Goal: Find specific page/section: Find specific page/section

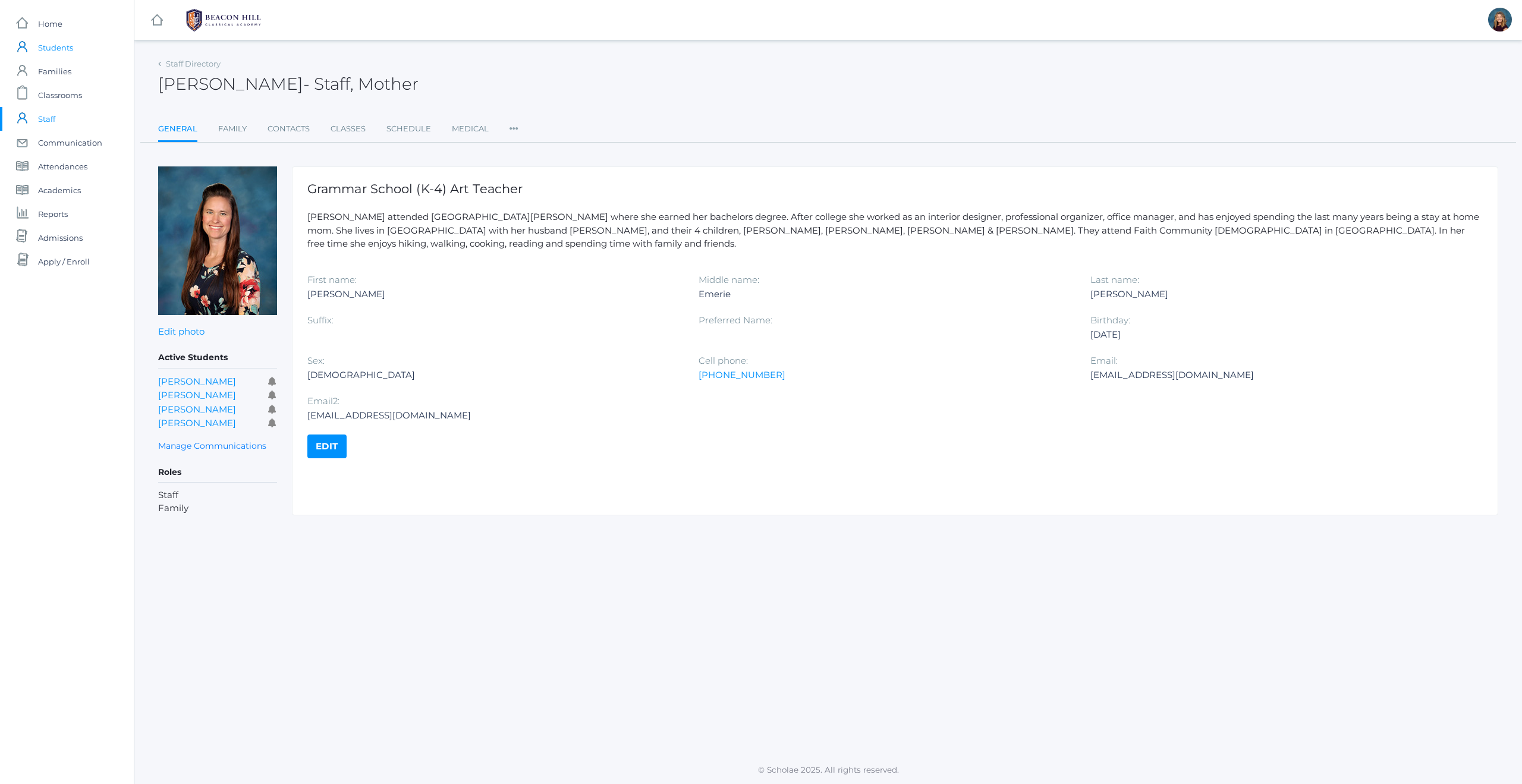
click at [59, 45] on span "Students" at bounding box center [55, 47] width 35 height 24
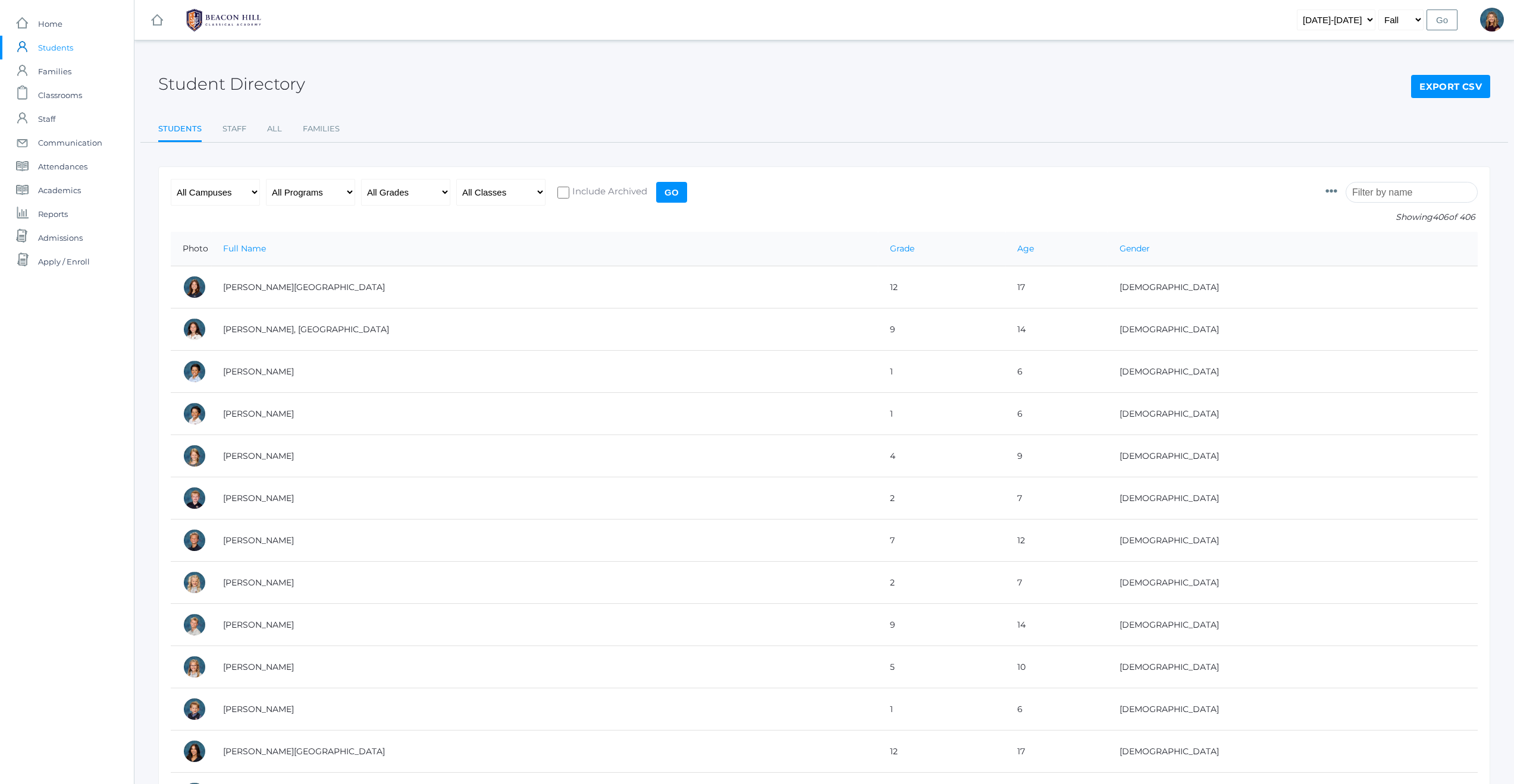
click at [1378, 193] on input "search" at bounding box center [1411, 193] width 132 height 21
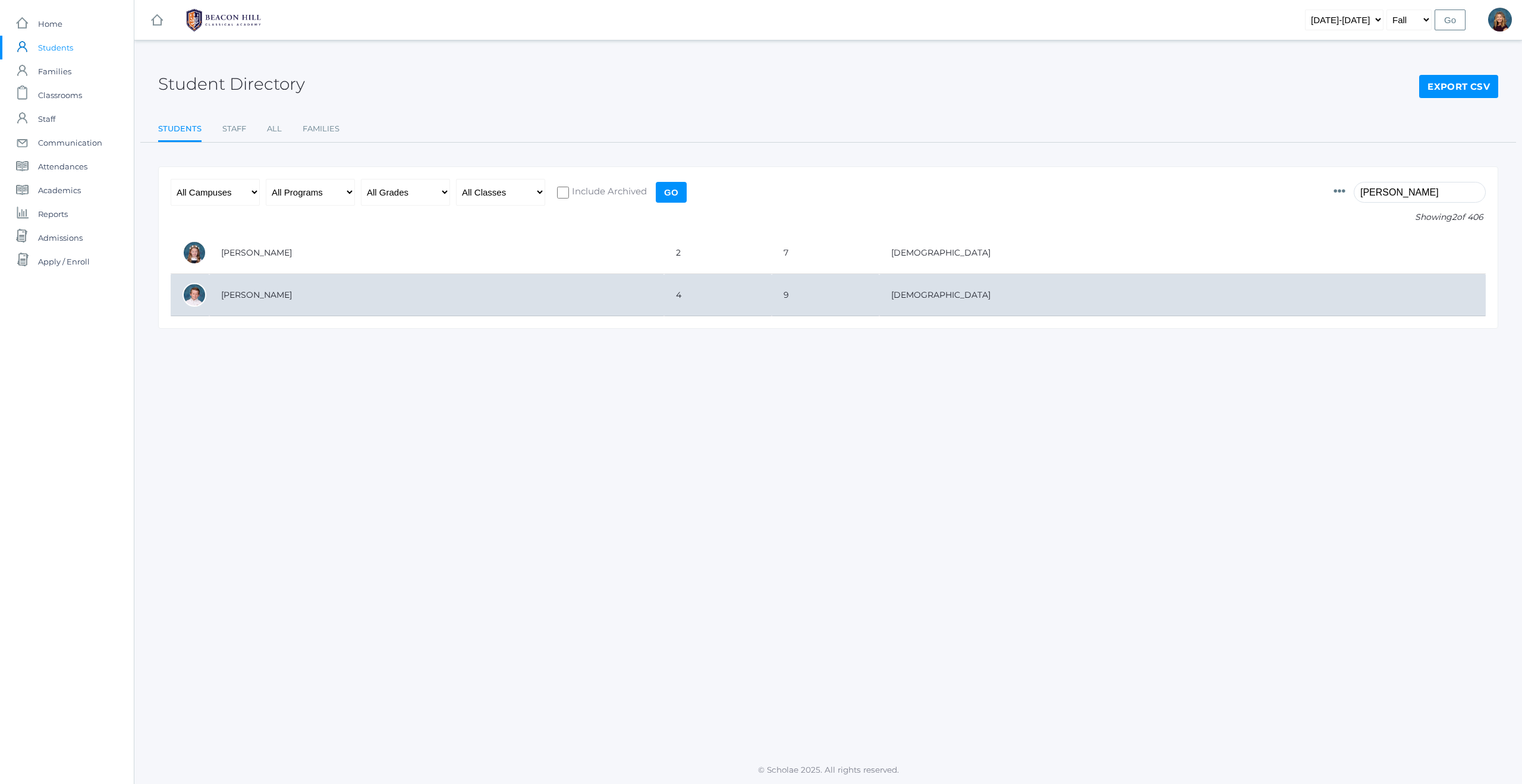
type input "[PERSON_NAME]"
click at [264, 300] on td "[PERSON_NAME]" at bounding box center [437, 295] width 455 height 42
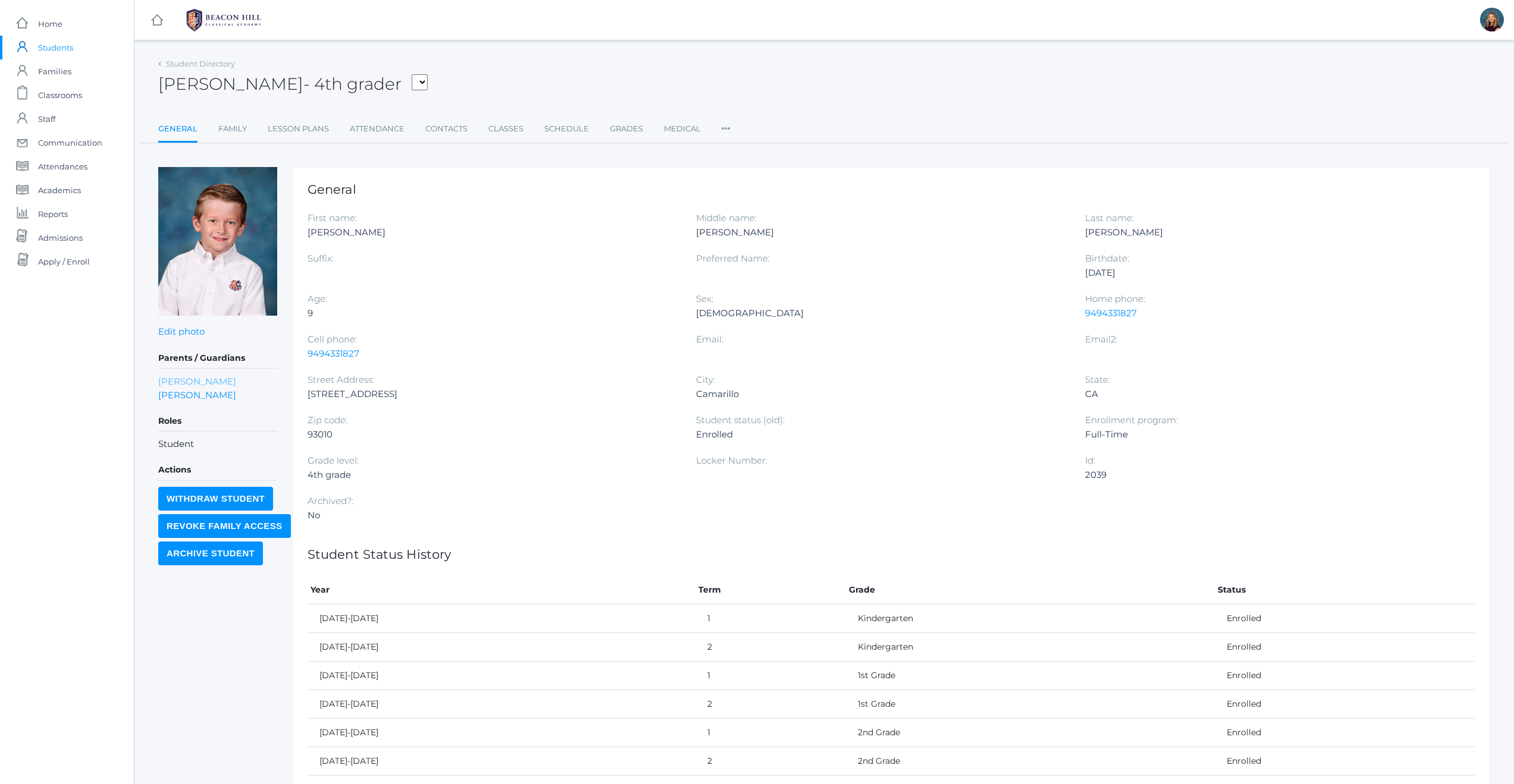
click at [169, 382] on link "[PERSON_NAME]" at bounding box center [197, 381] width 78 height 14
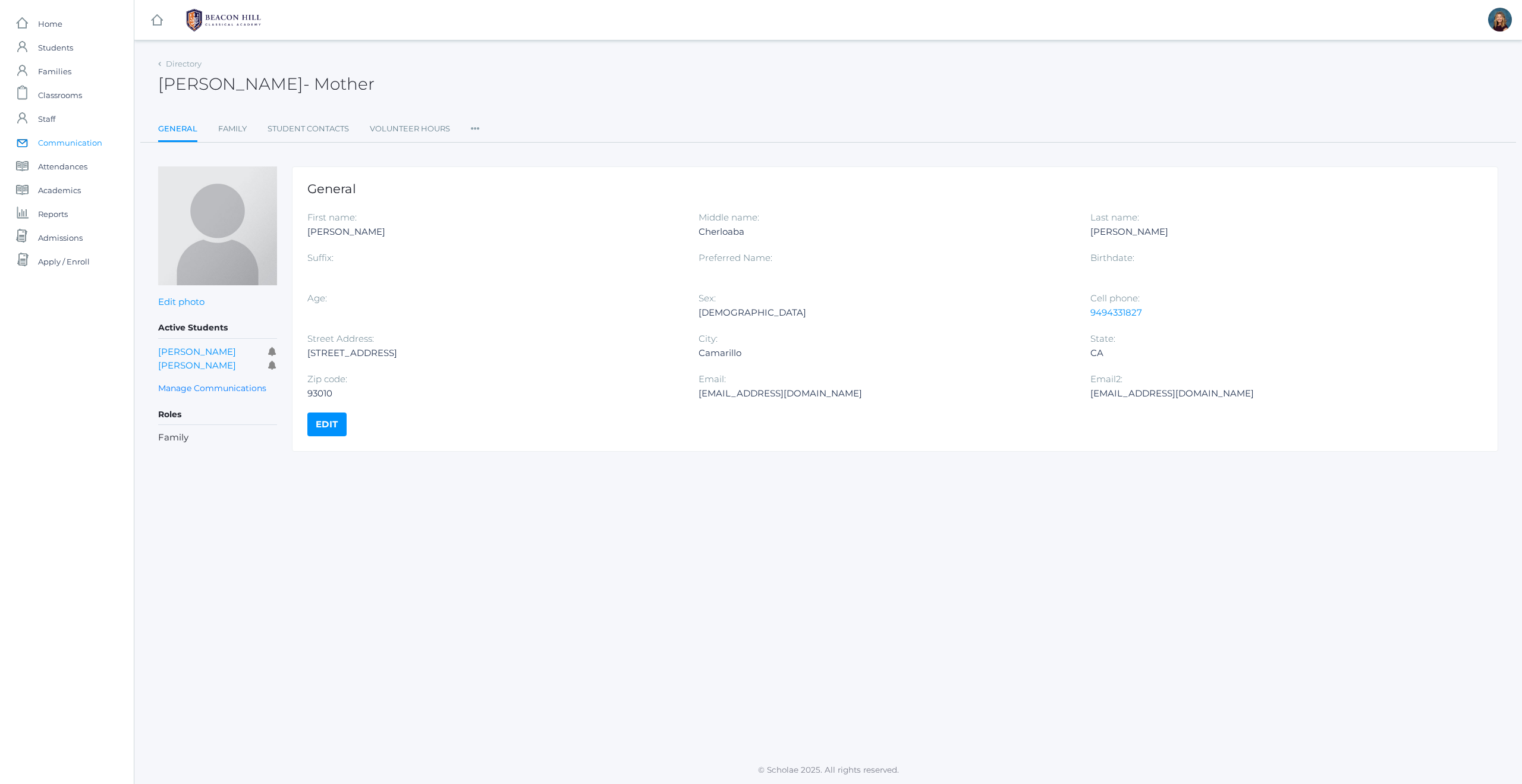
click at [92, 141] on span "Communication" at bounding box center [70, 142] width 64 height 24
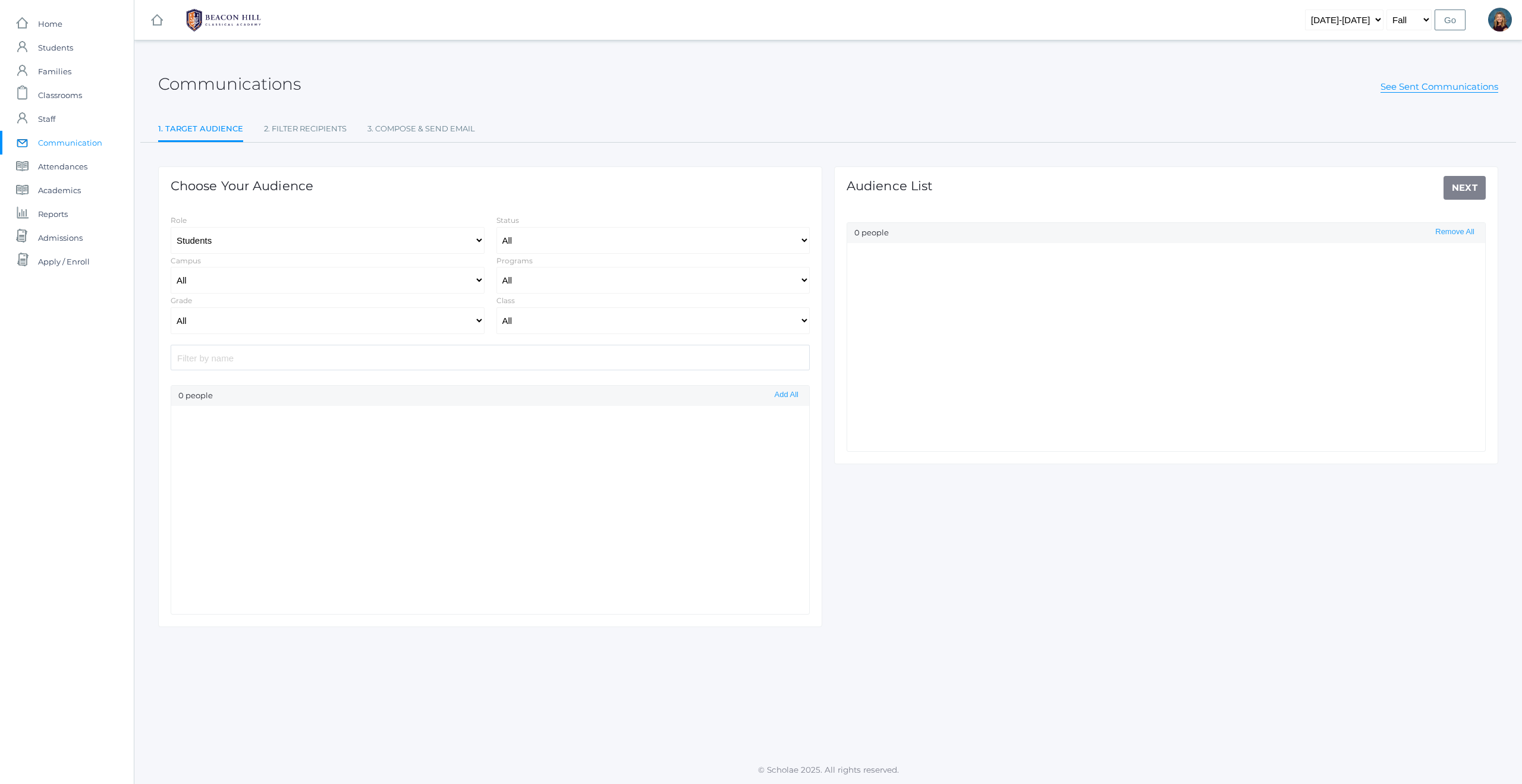
select select "Enrolled"
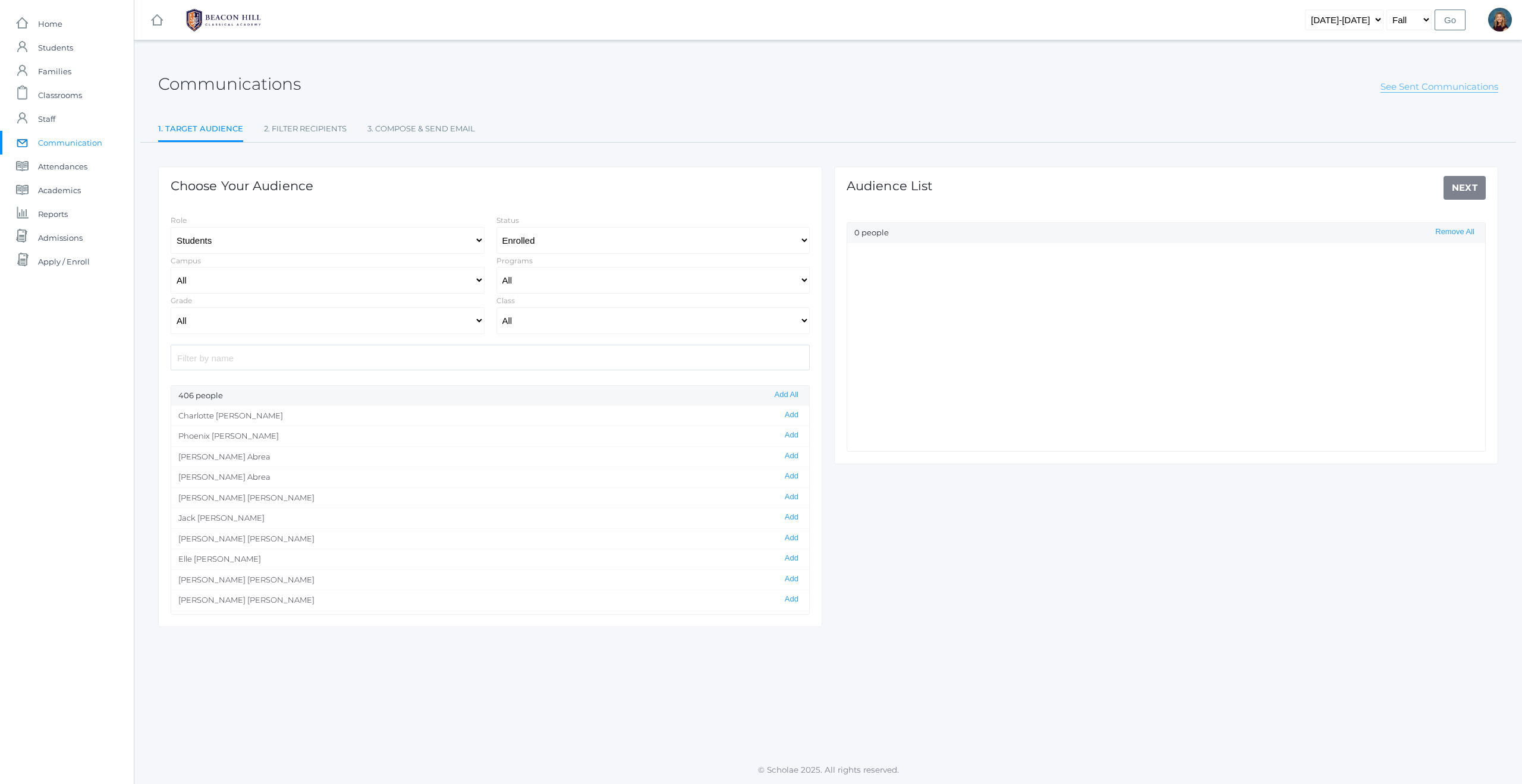
click at [1400, 88] on link "See Sent Communications" at bounding box center [1439, 87] width 118 height 12
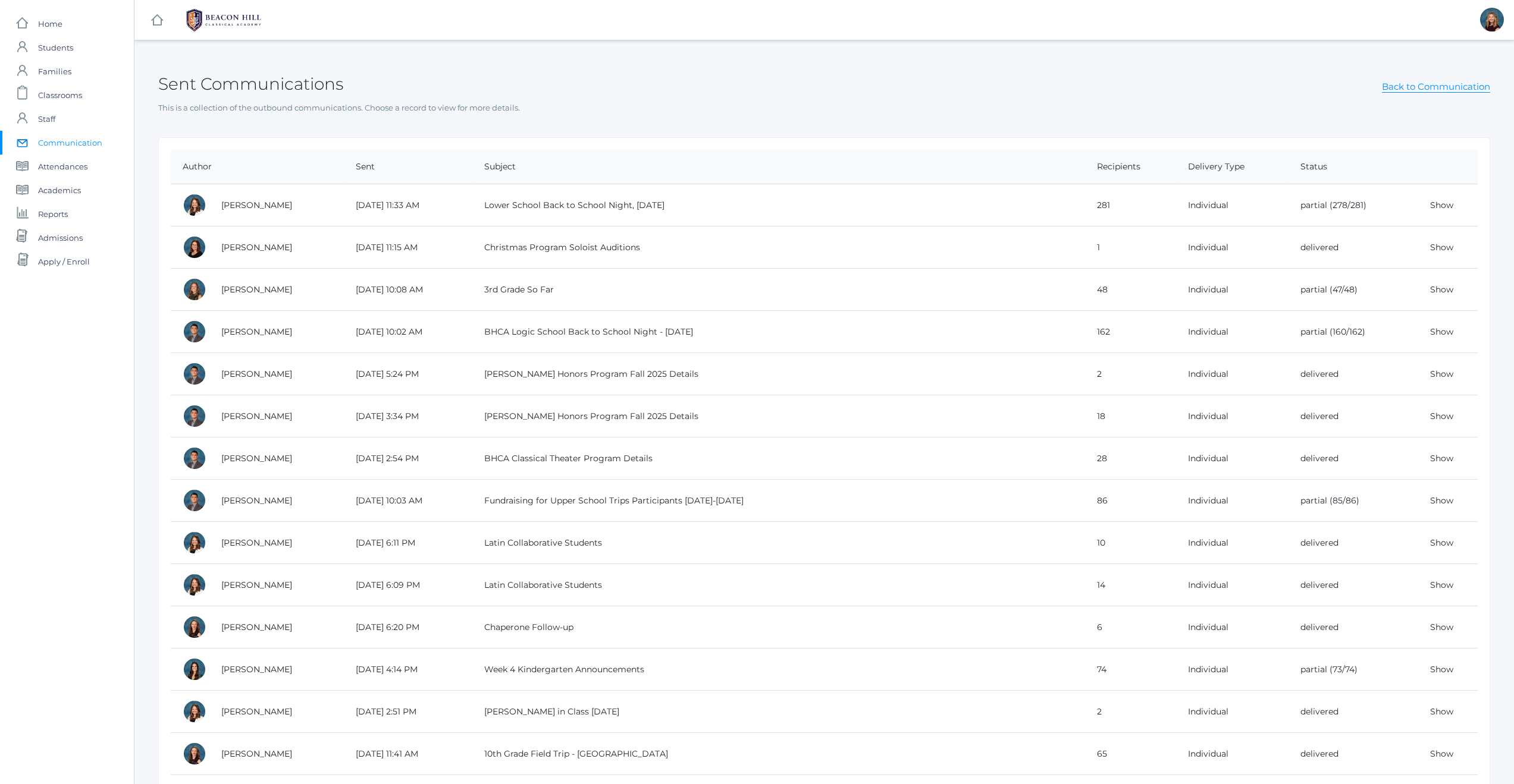
click at [553, 293] on td "3rd Grade So Far" at bounding box center [778, 290] width 612 height 42
click at [1433, 288] on link "Show" at bounding box center [1442, 290] width 23 height 10
